Goal: Transaction & Acquisition: Purchase product/service

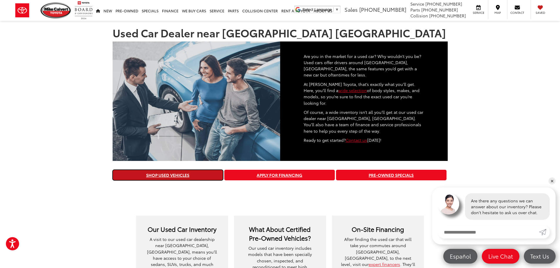
click at [166, 170] on link "Shop Used Vehicles" at bounding box center [168, 175] width 110 height 11
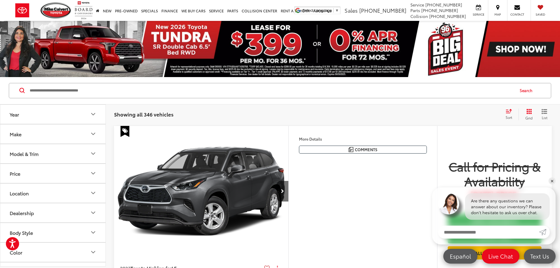
click at [508, 114] on div "Sort" at bounding box center [510, 114] width 16 height 12
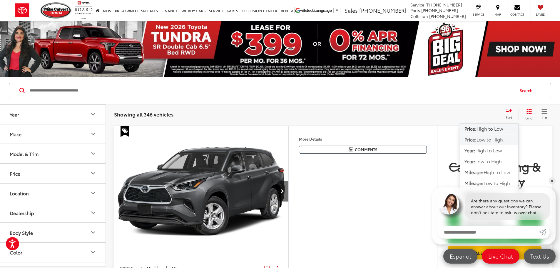
click at [501, 137] on span "Low to High" at bounding box center [489, 139] width 26 height 7
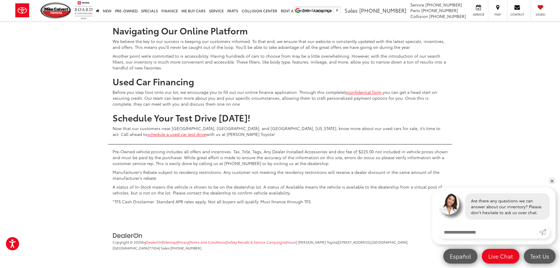
scroll to position [2791, 0]
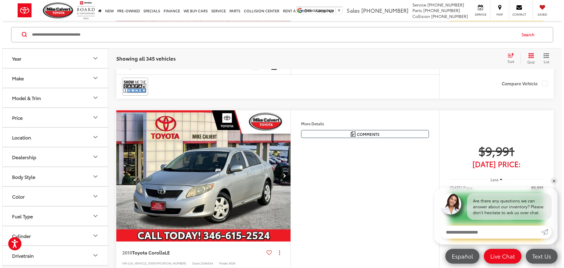
scroll to position [1026, 0]
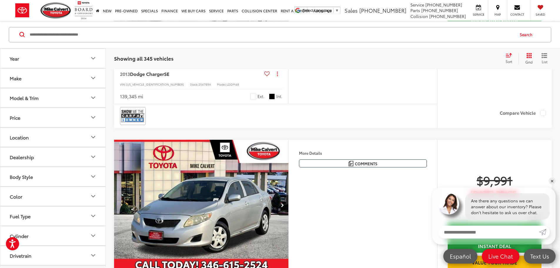
click at [0, 0] on button "More..." at bounding box center [0, 0] width 0 height 0
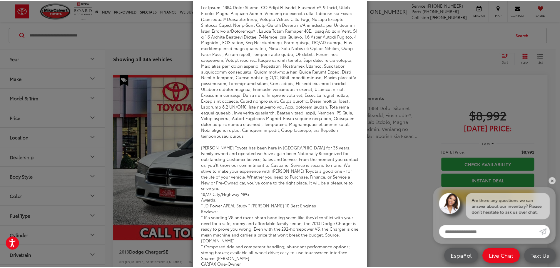
scroll to position [0, 0]
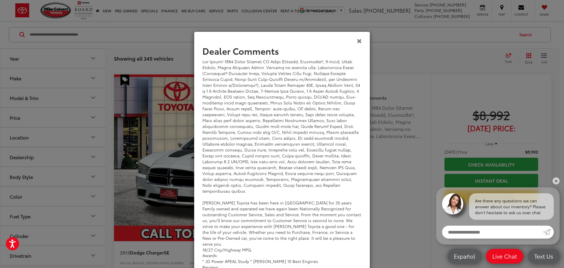
click at [358, 40] on icon "Close" at bounding box center [359, 41] width 5 height 6
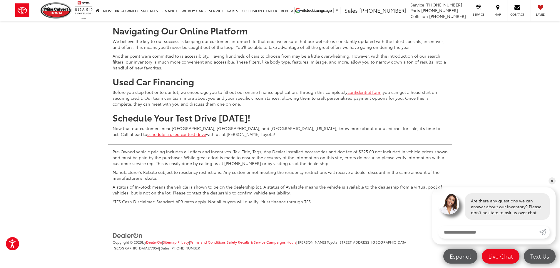
scroll to position [2876, 0]
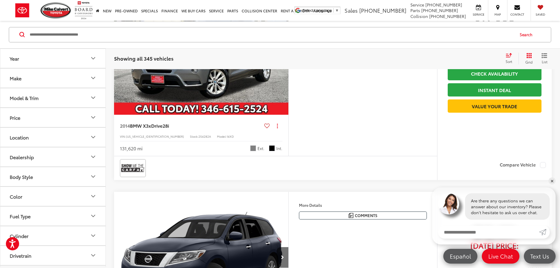
scroll to position [321, 0]
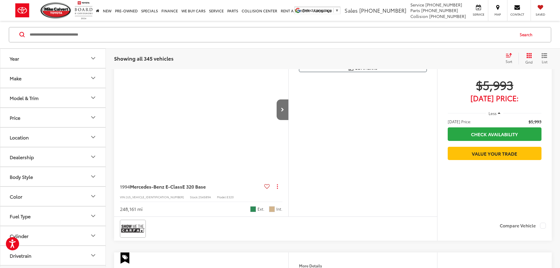
scroll to position [56, 0]
